Goal: Information Seeking & Learning: Check status

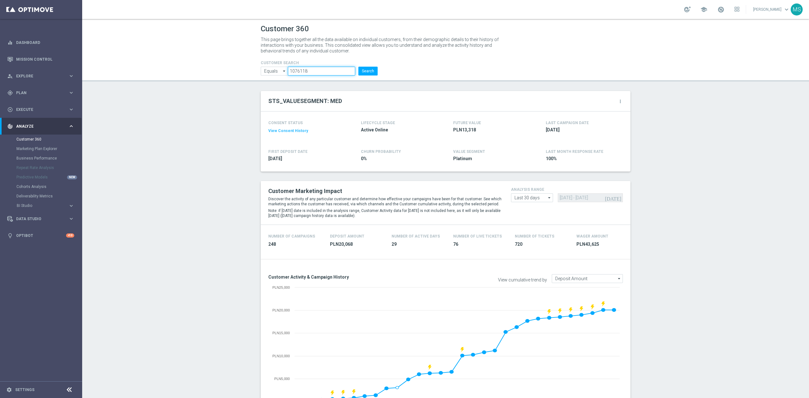
click at [338, 75] on input "1076118" at bounding box center [321, 71] width 67 height 9
paste input "53152"
type input "1053152"
click at [364, 71] on button "Search" at bounding box center [368, 71] width 19 height 9
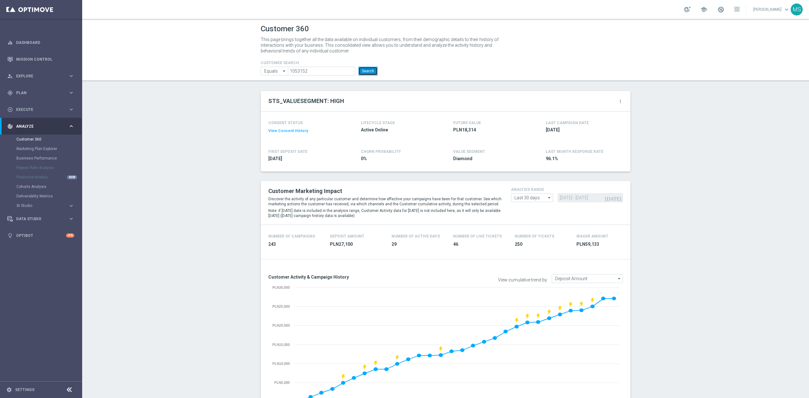
click at [367, 73] on button "Search" at bounding box center [368, 71] width 19 height 9
click at [370, 67] on button "Search" at bounding box center [368, 71] width 19 height 9
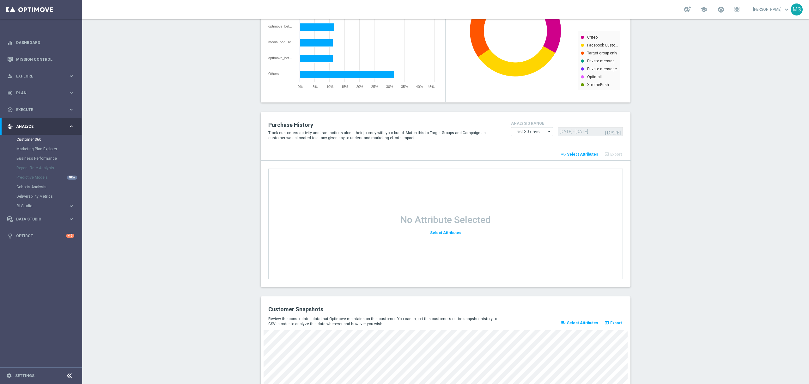
scroll to position [715, 0]
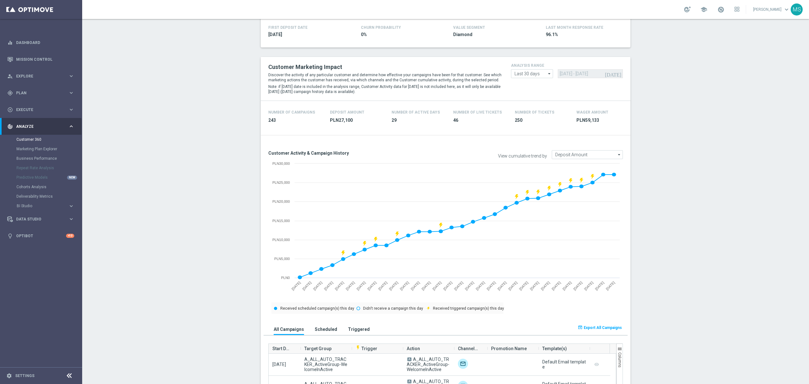
scroll to position [0, 0]
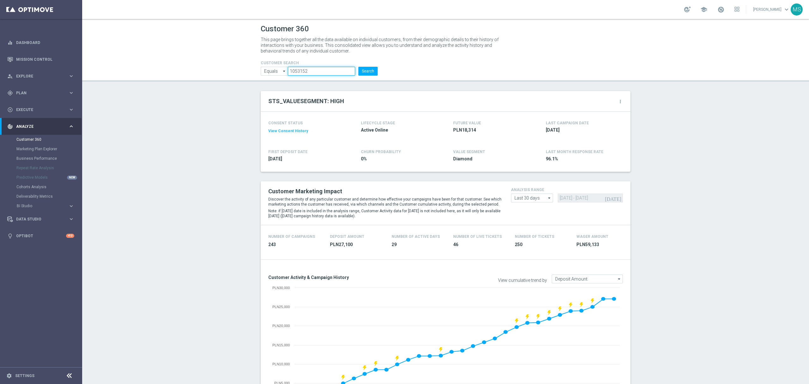
click at [329, 71] on input "1053152" at bounding box center [321, 71] width 67 height 9
paste input "904945"
type input "904945"
click at [362, 72] on button "Search" at bounding box center [368, 71] width 19 height 9
